Goal: Task Accomplishment & Management: Manage account settings

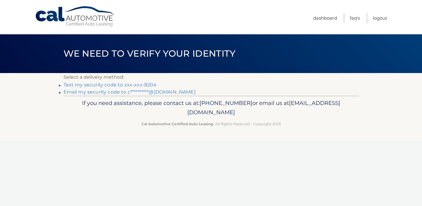
click at [91, 85] on link "Text my security code to xxx-xxx-8204" at bounding box center [109, 85] width 93 height 6
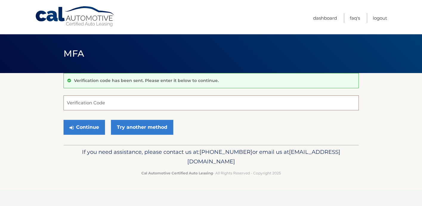
click at [91, 105] on input "Verification Code" at bounding box center [210, 102] width 295 height 15
type input "678471"
click at [84, 127] on button "Continue" at bounding box center [83, 127] width 41 height 15
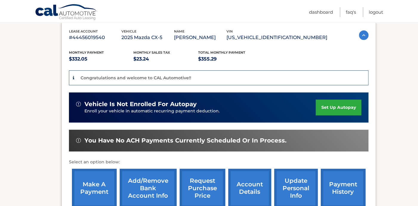
scroll to position [110, 0]
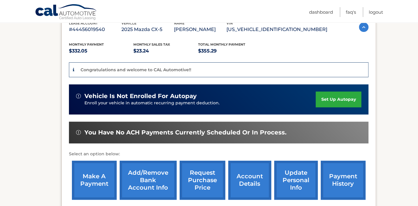
click at [325, 99] on link "set up autopay" at bounding box center [337, 99] width 45 height 16
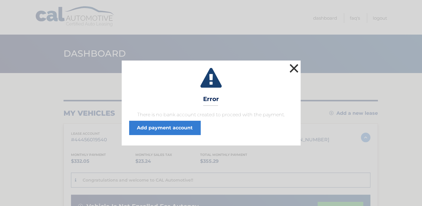
click at [294, 67] on button "×" at bounding box center [294, 68] width 12 height 12
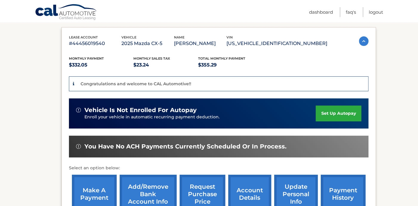
scroll to position [110, 0]
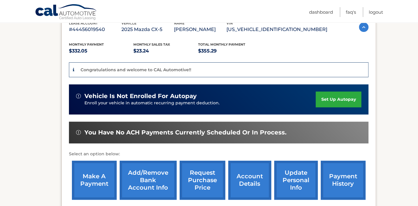
click at [140, 183] on link "Add/Remove bank account info" at bounding box center [148, 180] width 57 height 39
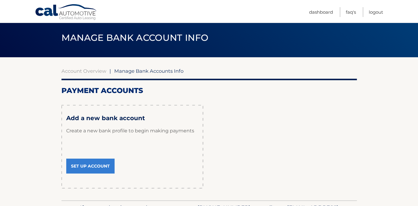
scroll to position [55, 0]
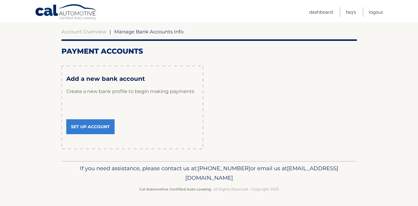
click at [89, 128] on link "Set Up Account" at bounding box center [90, 126] width 48 height 15
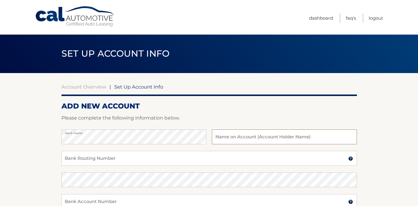
click at [225, 139] on input "text" at bounding box center [284, 136] width 145 height 15
type input "[PERSON_NAME]"
click at [96, 160] on input "Bank Routing Number" at bounding box center [208, 158] width 295 height 15
type input "051400549"
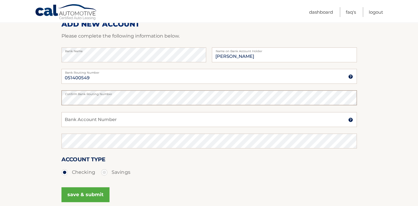
scroll to position [83, 0]
click at [73, 119] on input "Bank Account Number" at bounding box center [208, 118] width 295 height 15
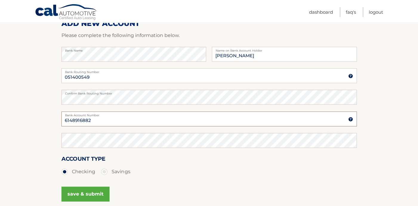
type input "6148916882"
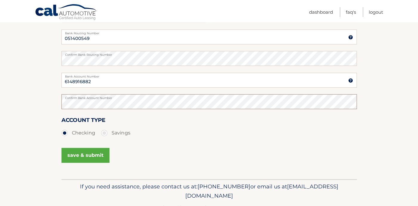
scroll to position [112, 0]
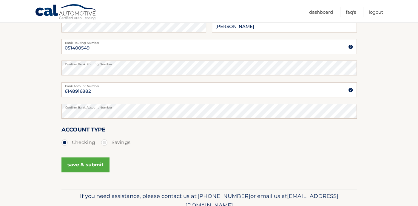
click at [83, 165] on button "save & submit" at bounding box center [85, 164] width 48 height 15
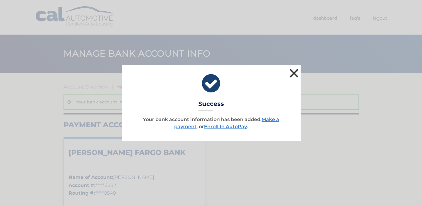
click at [295, 73] on button "×" at bounding box center [294, 73] width 12 height 12
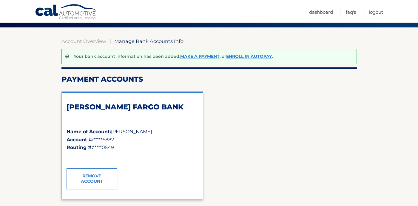
scroll to position [55, 0]
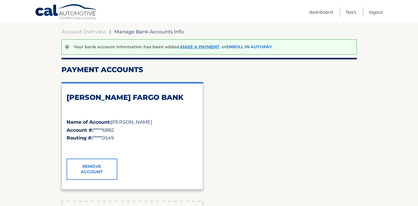
click at [243, 45] on link "Enroll In AutoPay" at bounding box center [249, 46] width 46 height 5
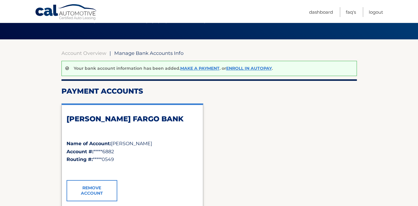
scroll to position [0, 0]
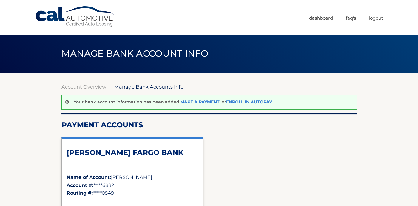
click at [193, 102] on link "Make a payment" at bounding box center [199, 101] width 39 height 5
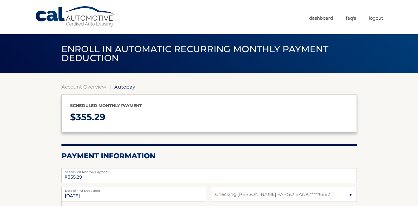
select select "MjNmZmZmYmUtZWQ2OC00YmVjLTgyYzQtZWNkYmM2OGI3Mjk3"
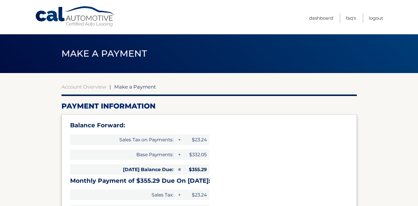
select select "MjNmZmZmYmUtZWQ2OC00YmVjLTgyYzQtZWNkYmM2OGI3Mjk3"
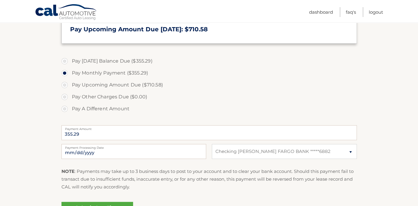
scroll to position [193, 0]
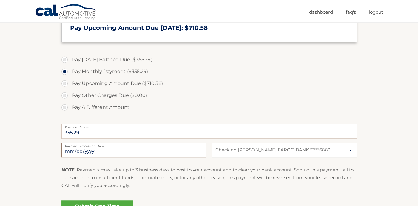
click at [93, 150] on input "[DATE]" at bounding box center [133, 149] width 145 height 15
type input "[DATE]"
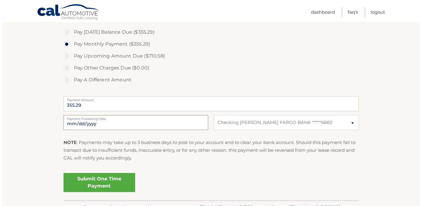
scroll to position [248, 0]
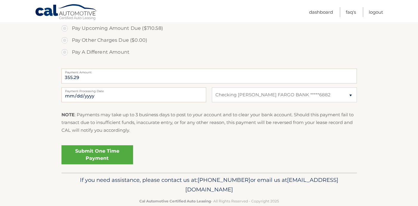
click at [91, 152] on link "Submit One Time Payment" at bounding box center [97, 154] width 72 height 19
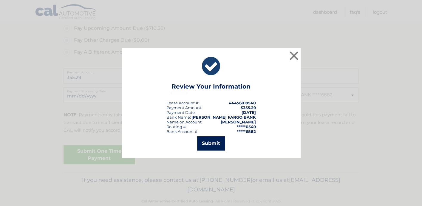
click at [210, 144] on button "Submit" at bounding box center [211, 143] width 28 height 14
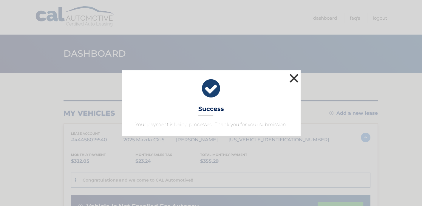
click at [294, 76] on button "×" at bounding box center [294, 78] width 12 height 12
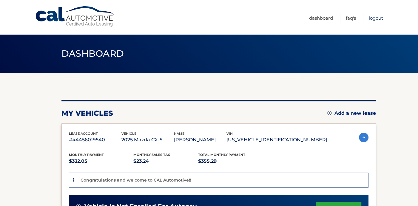
click at [375, 17] on link "Logout" at bounding box center [375, 18] width 14 height 10
